Goal: Information Seeking & Learning: Understand process/instructions

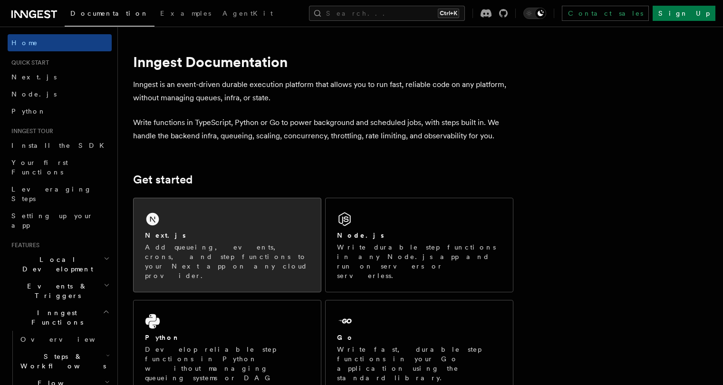
click at [243, 227] on div "Next.js Add queueing, events, crons, and step functions to your Next app on any…" at bounding box center [227, 245] width 187 height 94
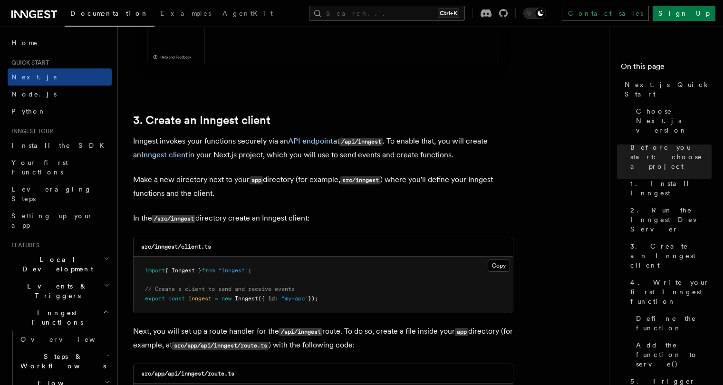
scroll to position [1050, 0]
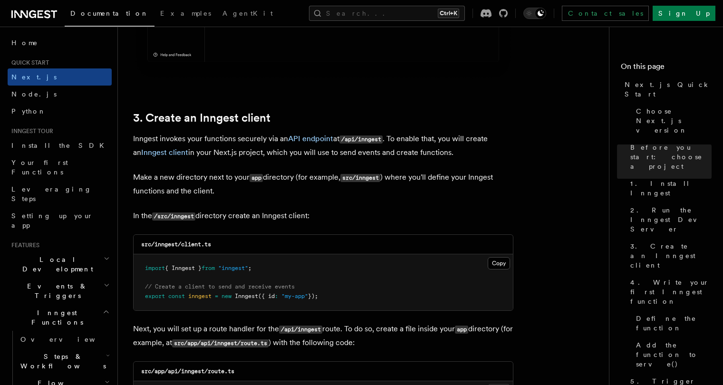
drag, startPoint x: 142, startPoint y: 298, endPoint x: 347, endPoint y: 294, distance: 205.0
click at [347, 294] on pre "import { Inngest } from "inngest" ; // Create a client to send and receive even…" at bounding box center [324, 282] width 380 height 56
click at [343, 297] on pre "import { Inngest } from "inngest" ; // Create a client to send and receive even…" at bounding box center [324, 282] width 380 height 56
drag, startPoint x: 332, startPoint y: 302, endPoint x: 129, endPoint y: 297, distance: 203.1
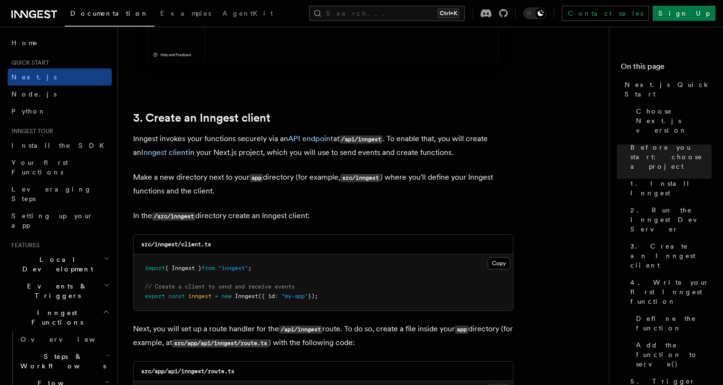
copy span "export const inngest = new Inngest ({ id : "my-app" });"
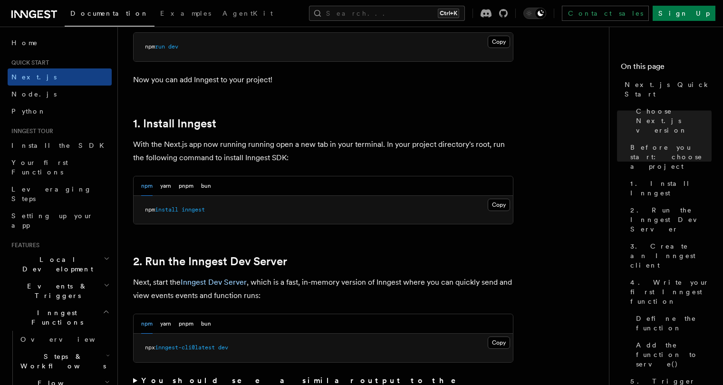
scroll to position [531, 0]
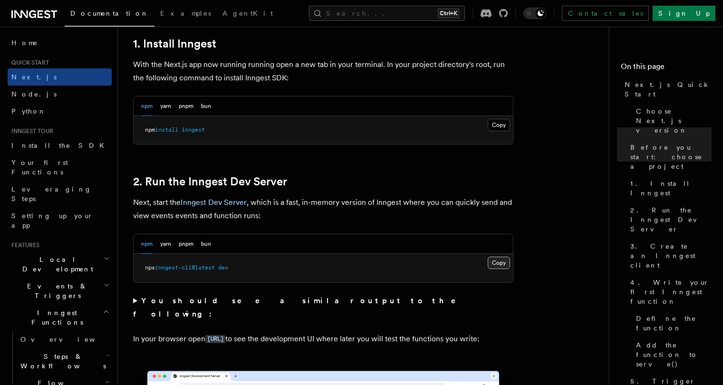
click at [495, 263] on button "Copy Copied" at bounding box center [499, 263] width 22 height 12
